Goal: Navigation & Orientation: Understand site structure

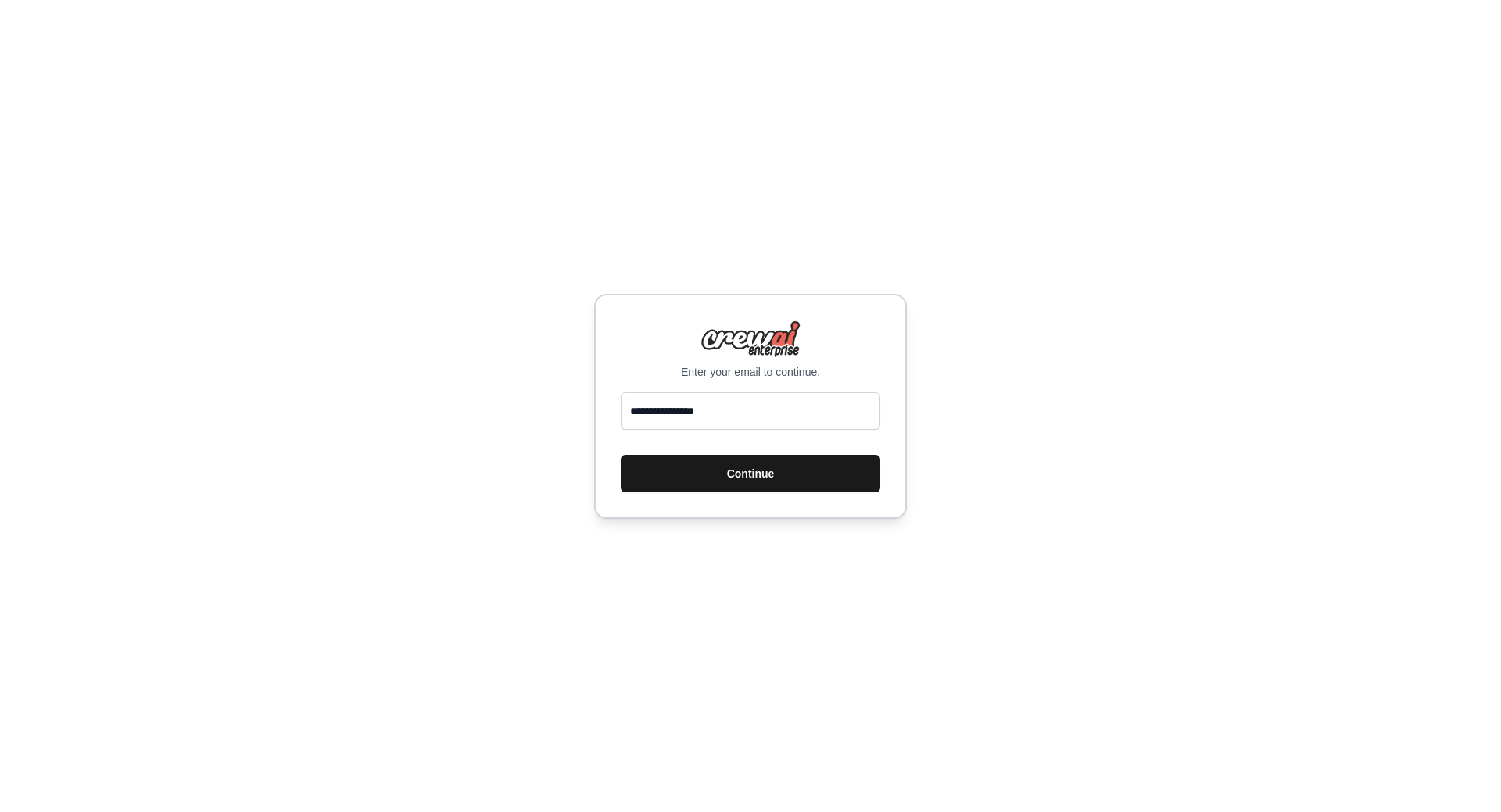
click at [741, 480] on button "Continue" at bounding box center [750, 473] width 260 height 38
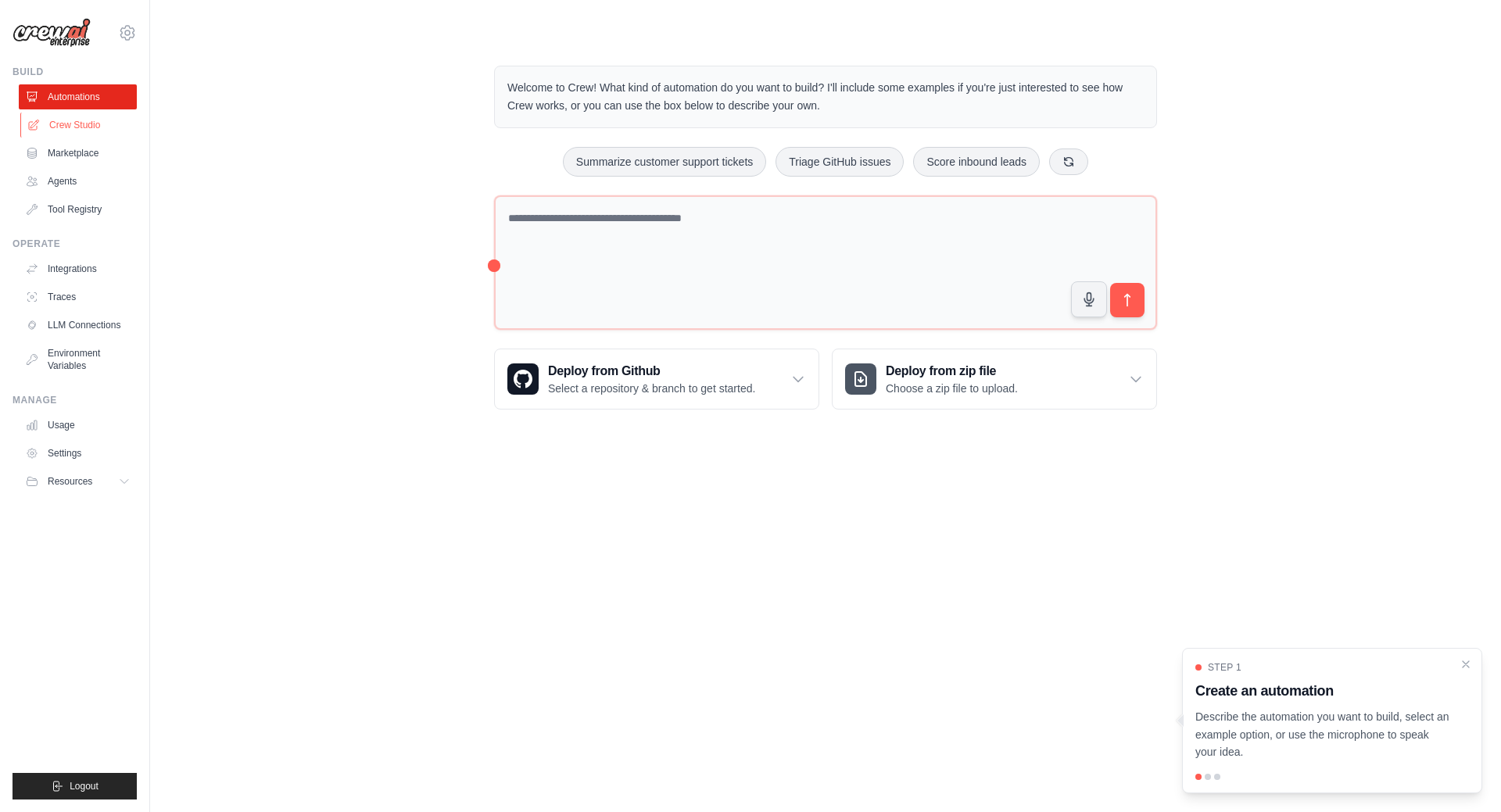
click at [88, 125] on link "Crew Studio" at bounding box center [79, 124] width 118 height 25
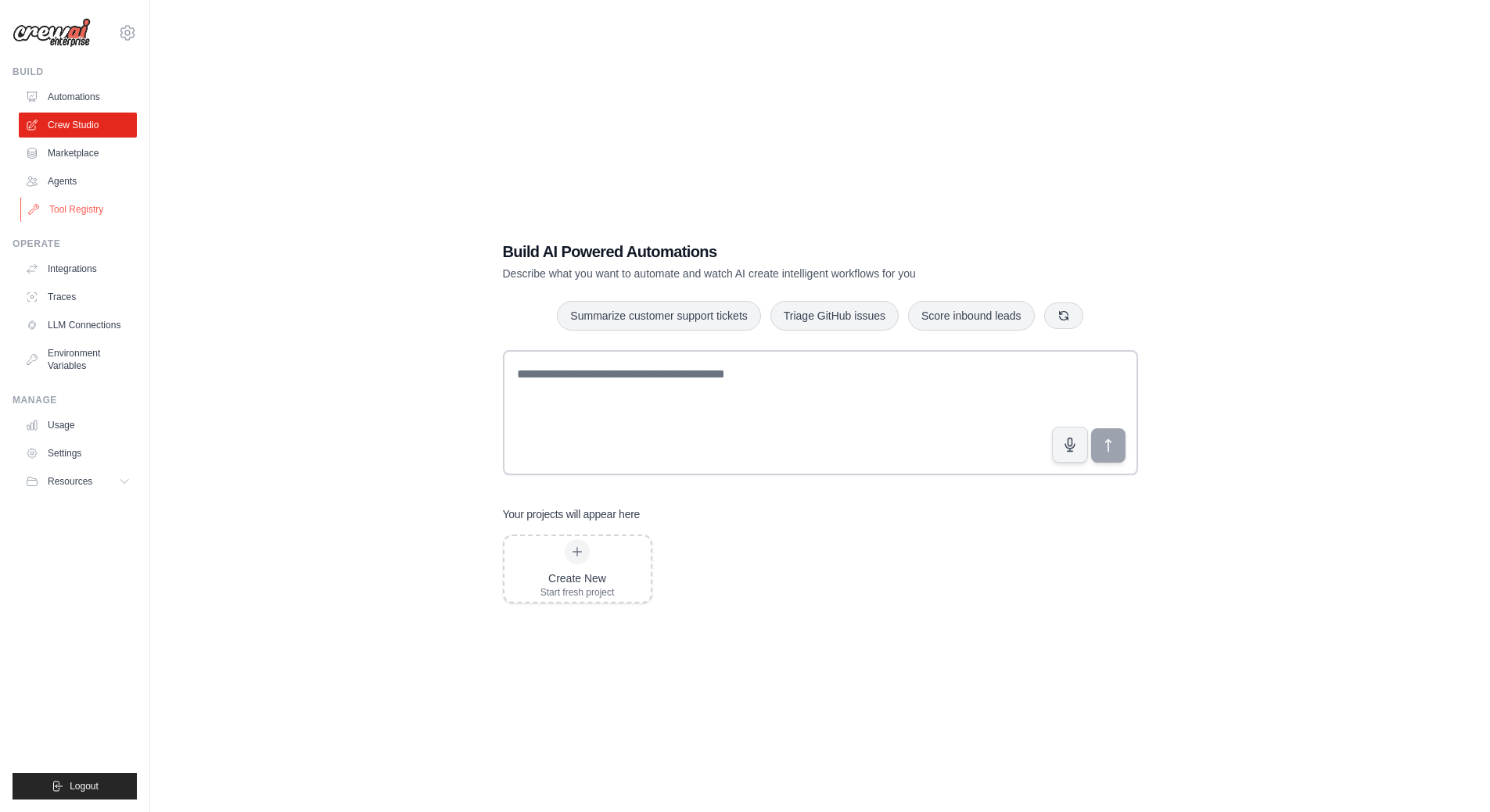
click at [69, 209] on link "Tool Registry" at bounding box center [79, 209] width 118 height 25
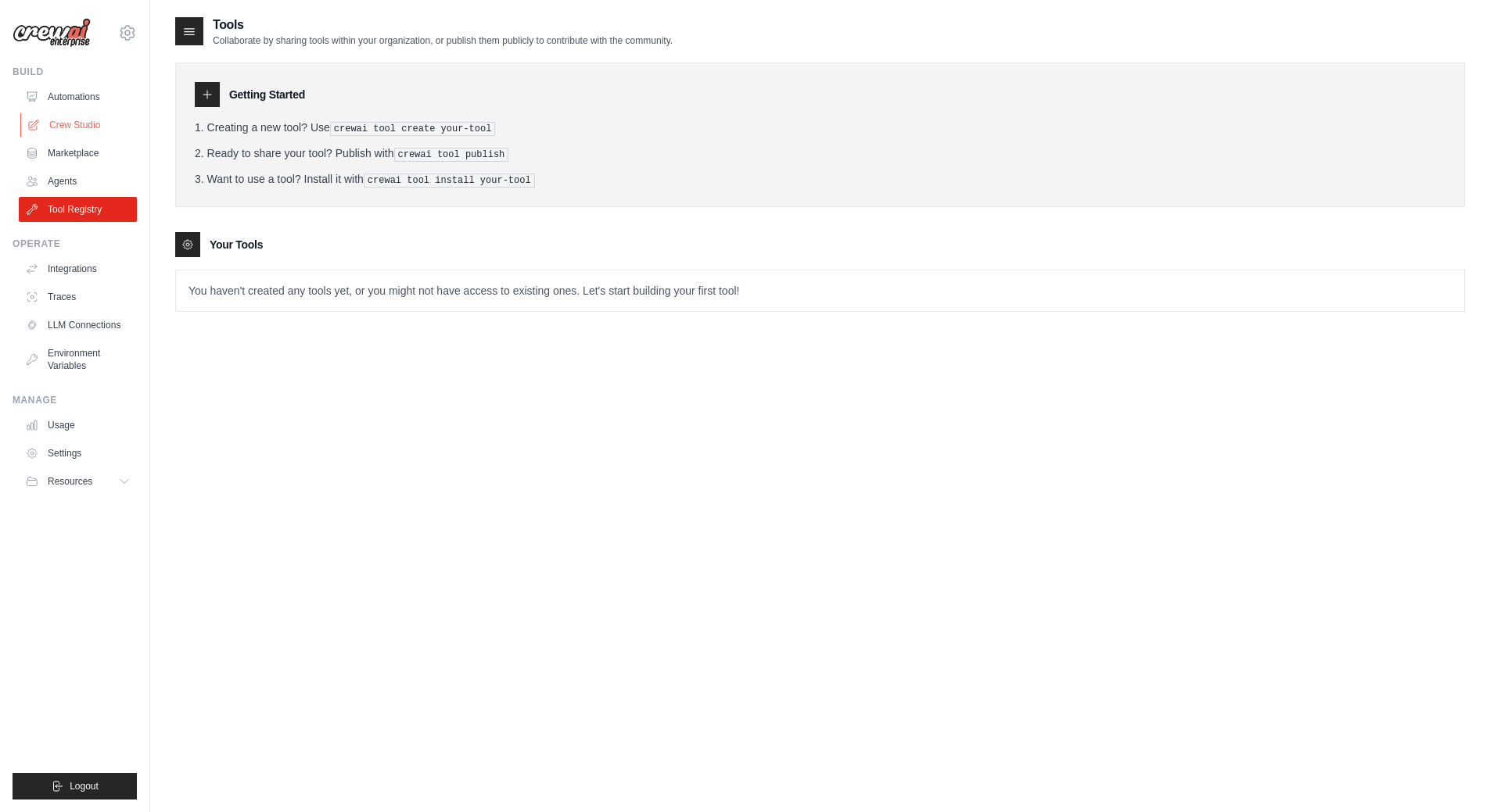
click at [61, 125] on link "Crew Studio" at bounding box center [79, 124] width 118 height 25
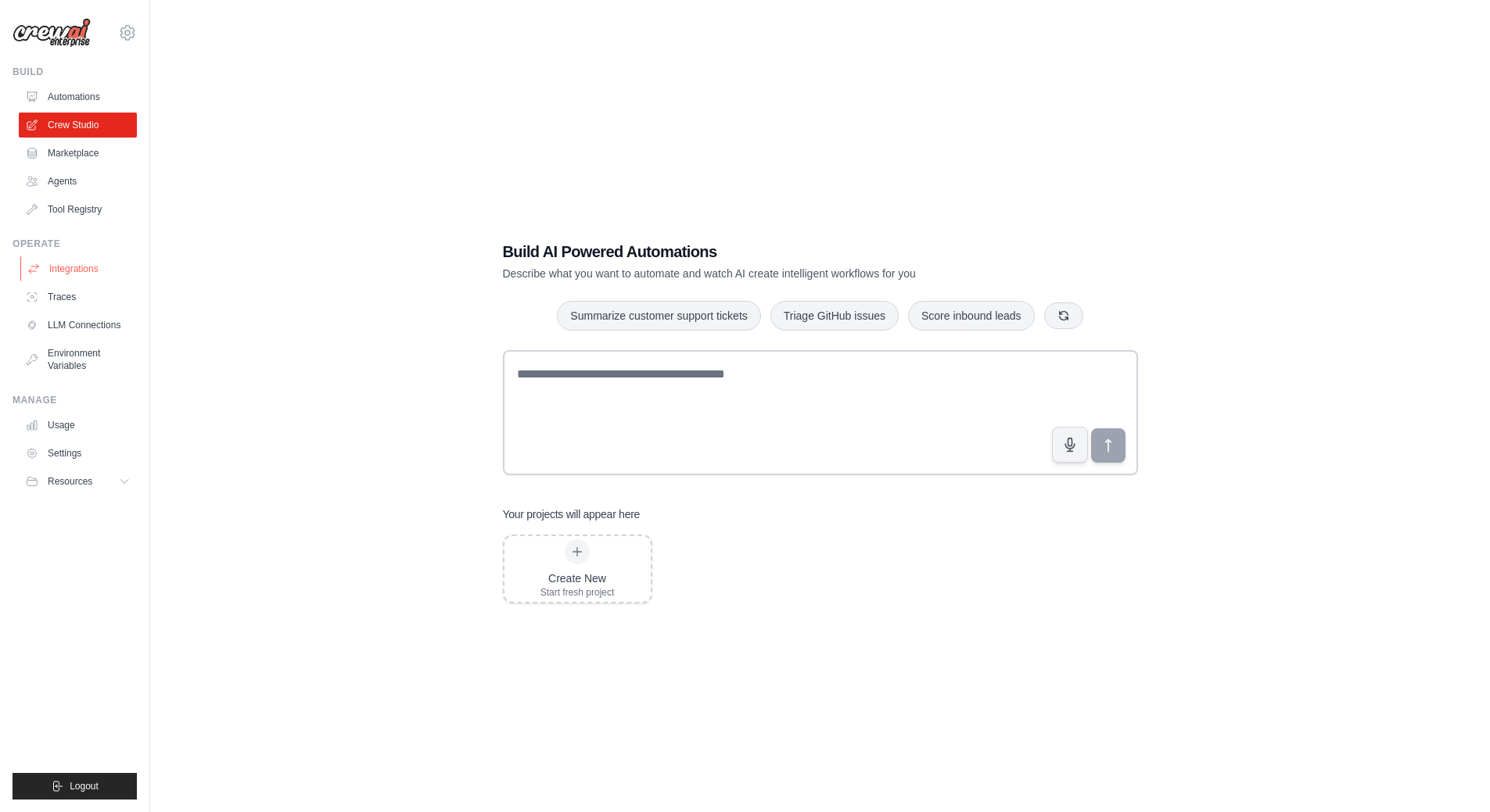
click at [72, 266] on link "Integrations" at bounding box center [79, 269] width 118 height 25
